Goal: Task Accomplishment & Management: Manage account settings

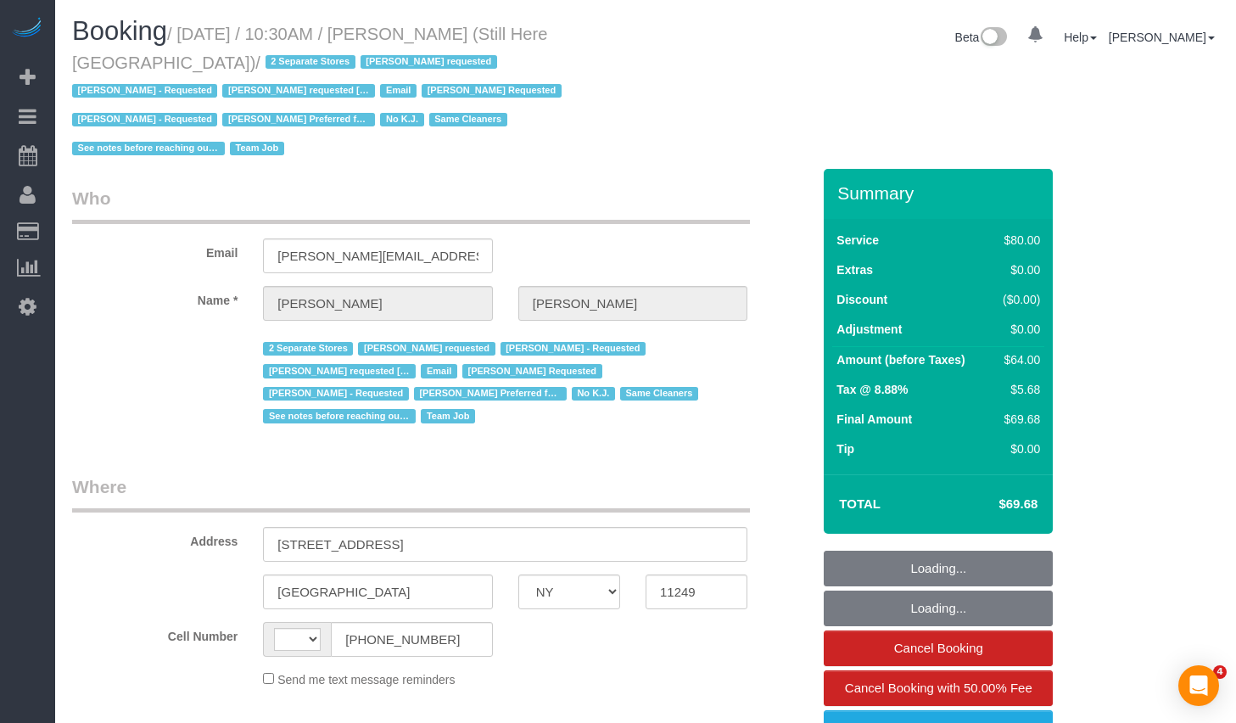
select select "NY"
select select "object:529"
select select "string:[GEOGRAPHIC_DATA]"
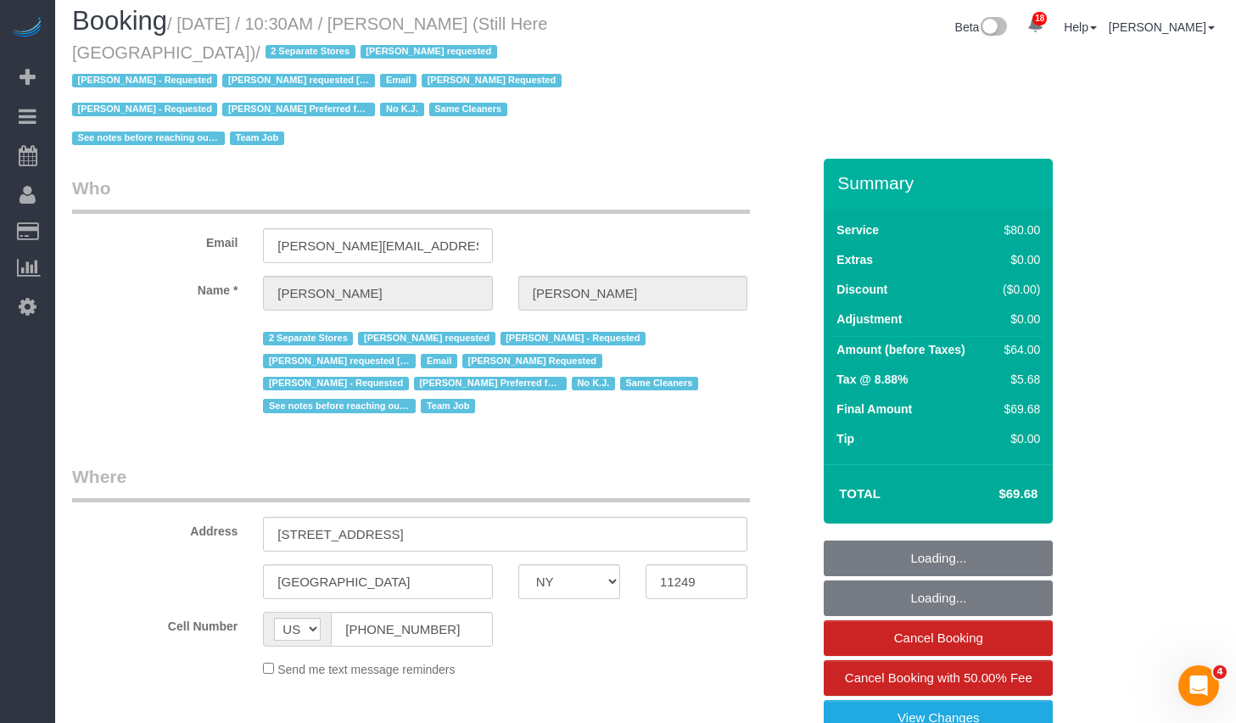
select select "string:stripe-pm_1Oyz8t4VGloSiKo71skqOF54"
select select "number:89"
select select "number:90"
select select "number:15"
select select "number:5"
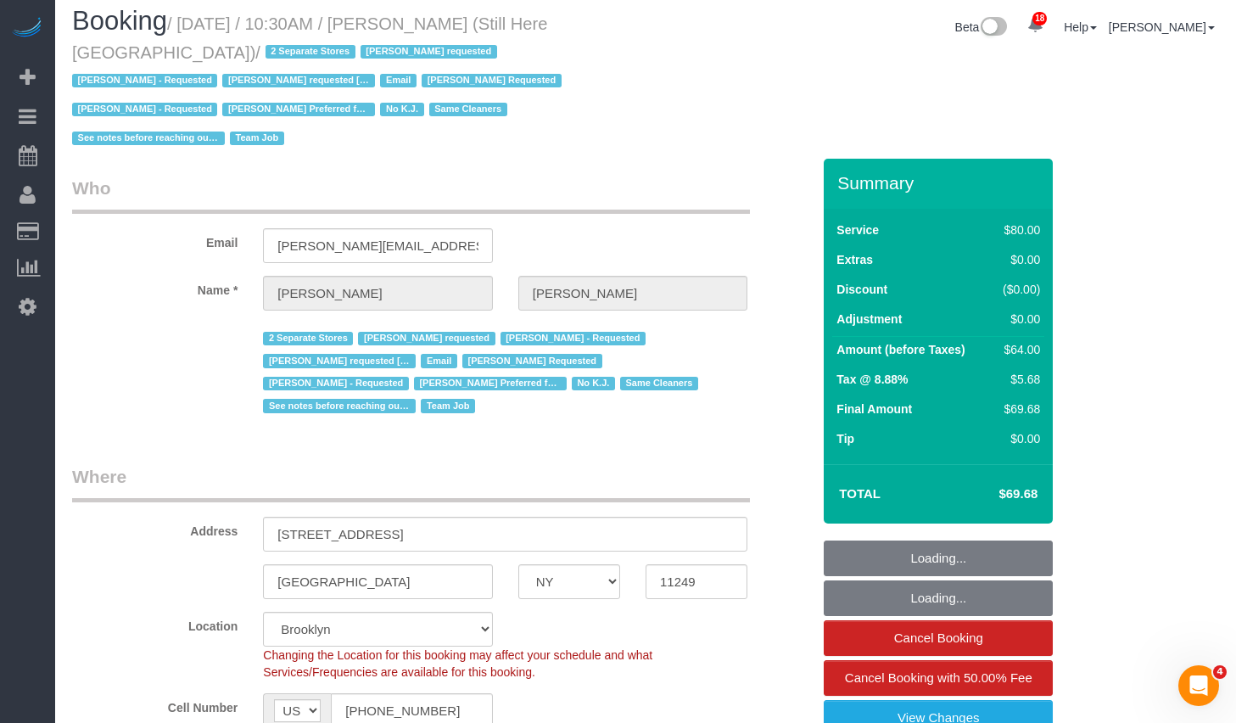
select select "object:1533"
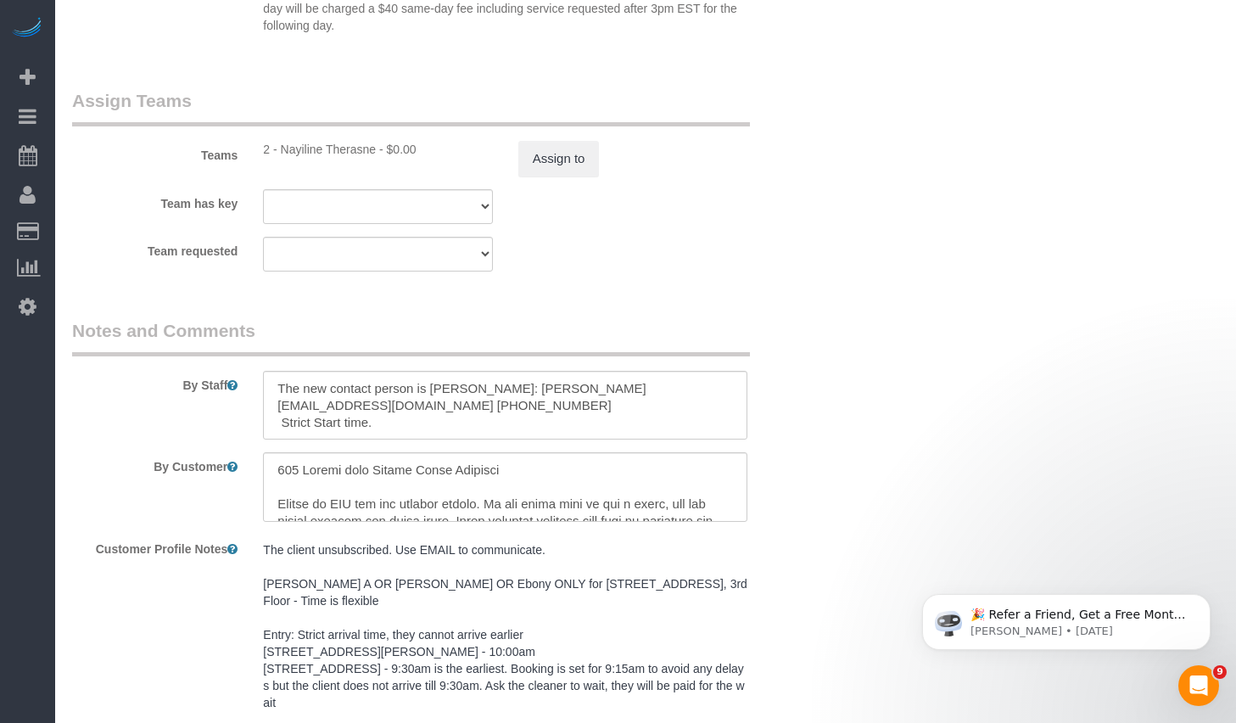
scroll to position [2282, 0]
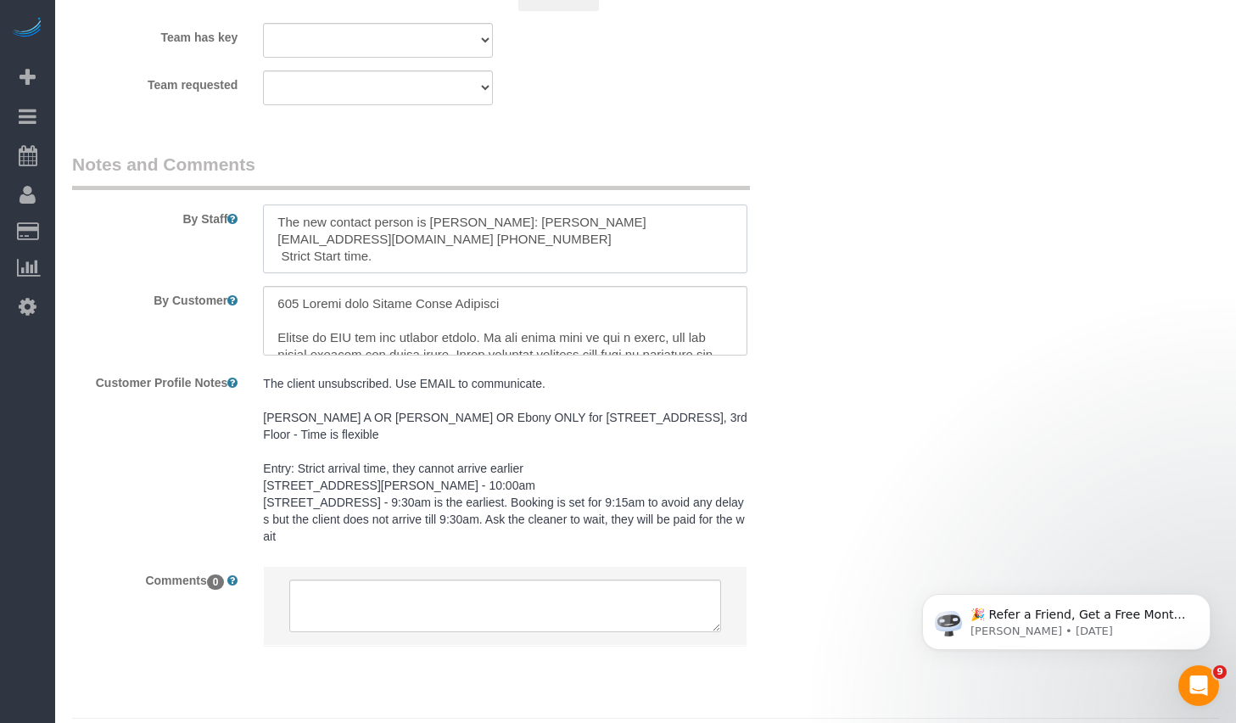
drag, startPoint x: 348, startPoint y: 212, endPoint x: 689, endPoint y: 194, distance: 341.5
click at [689, 204] on textarea at bounding box center [505, 239] width 484 height 70
